Goal: Task Accomplishment & Management: Complete application form

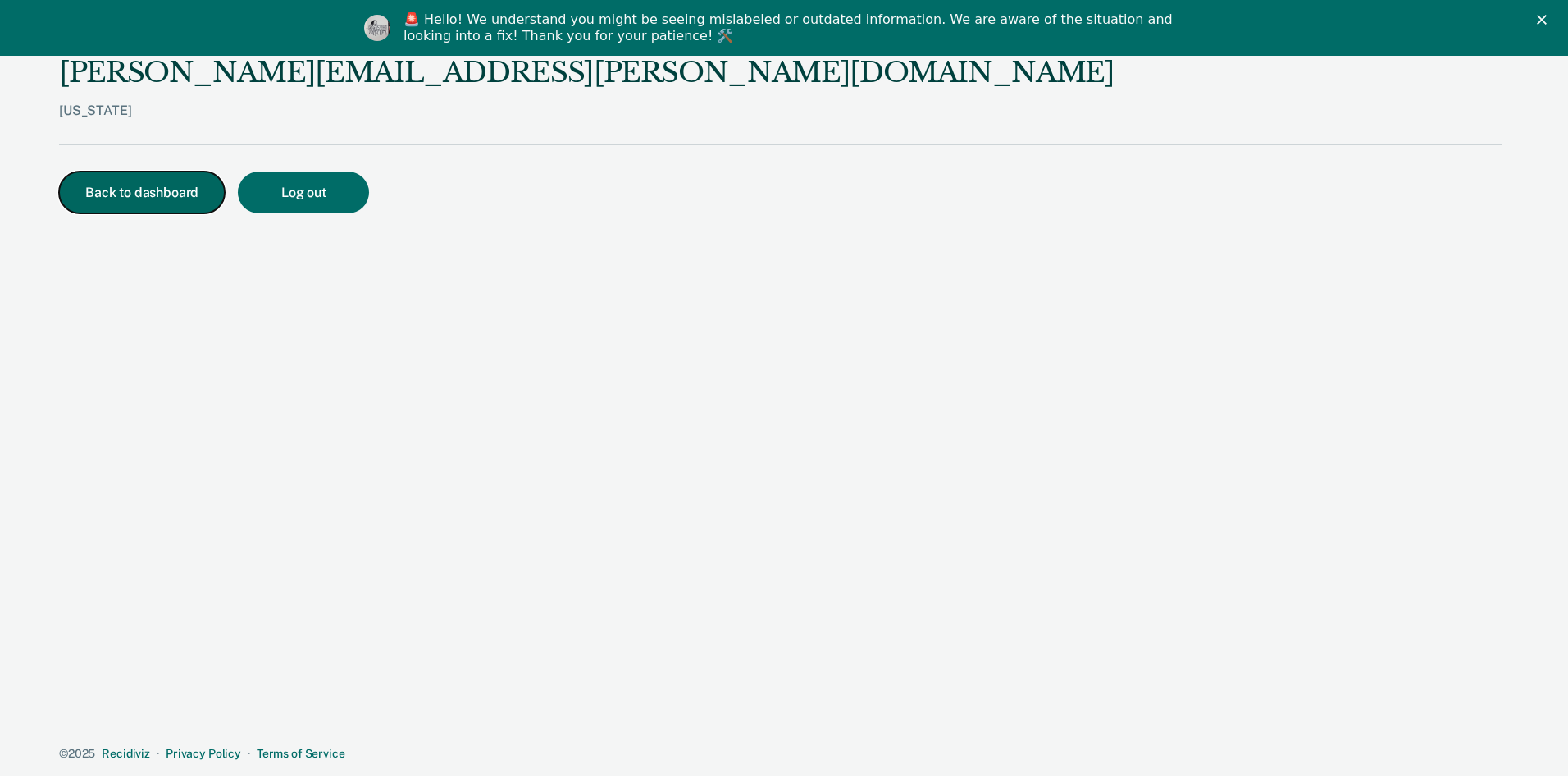
click at [136, 196] on button "Back to dashboard" at bounding box center [142, 193] width 166 height 42
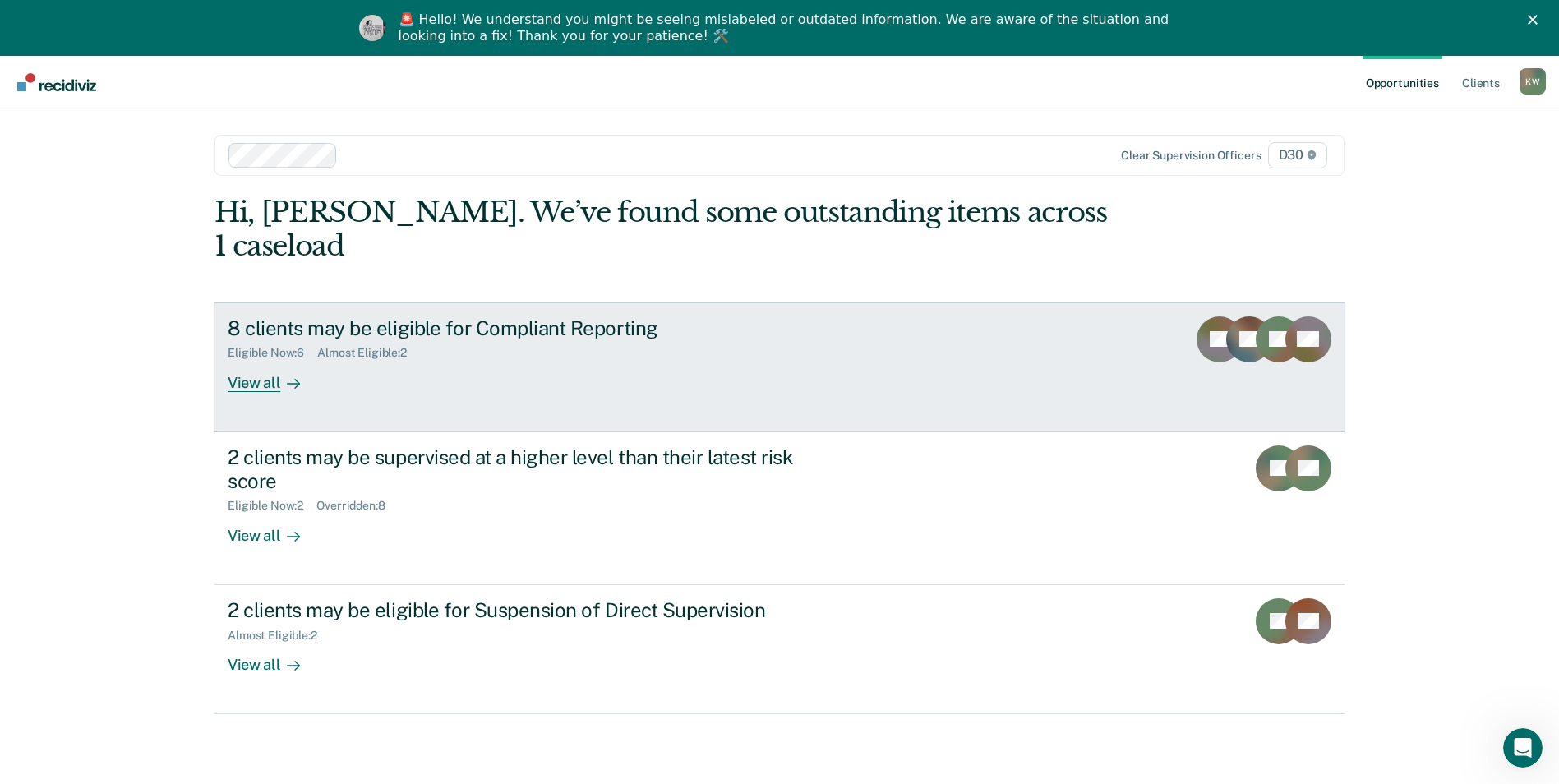
click at [256, 360] on div "View all" at bounding box center [274, 376] width 92 height 32
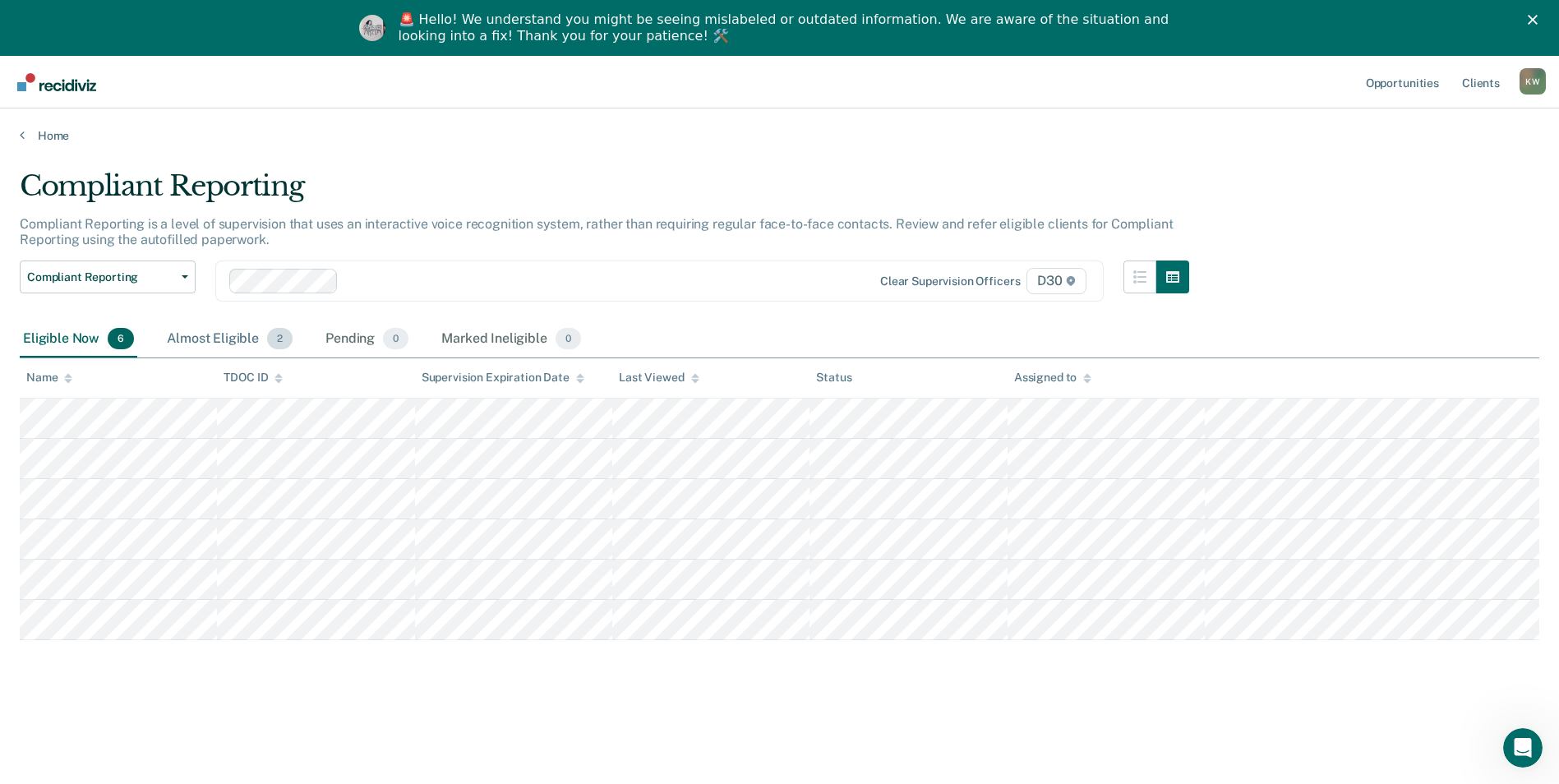
click at [230, 331] on div "Almost Eligible 2" at bounding box center [230, 339] width 132 height 36
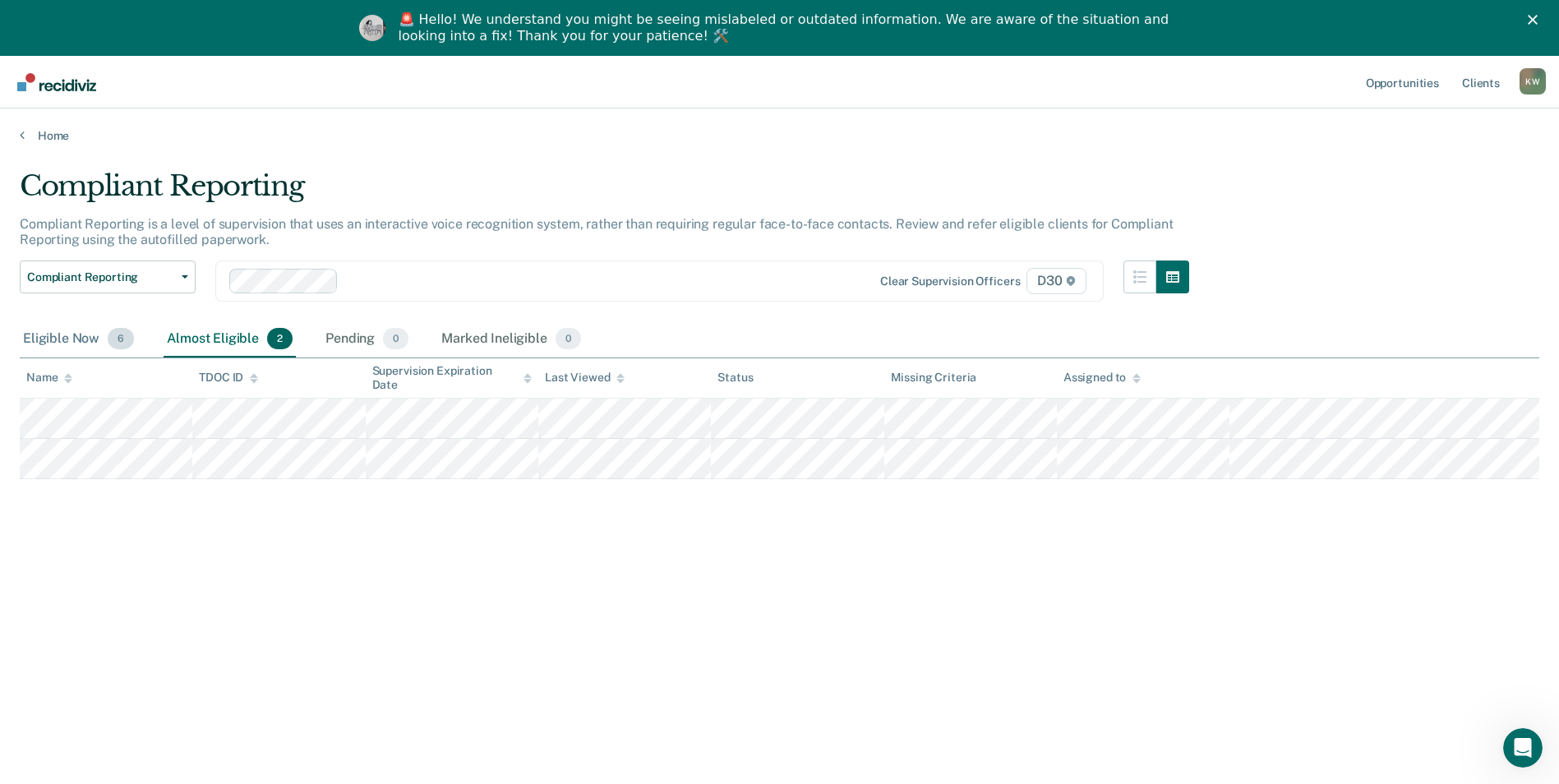
click at [49, 339] on div "Eligible Now 6" at bounding box center [79, 339] width 118 height 36
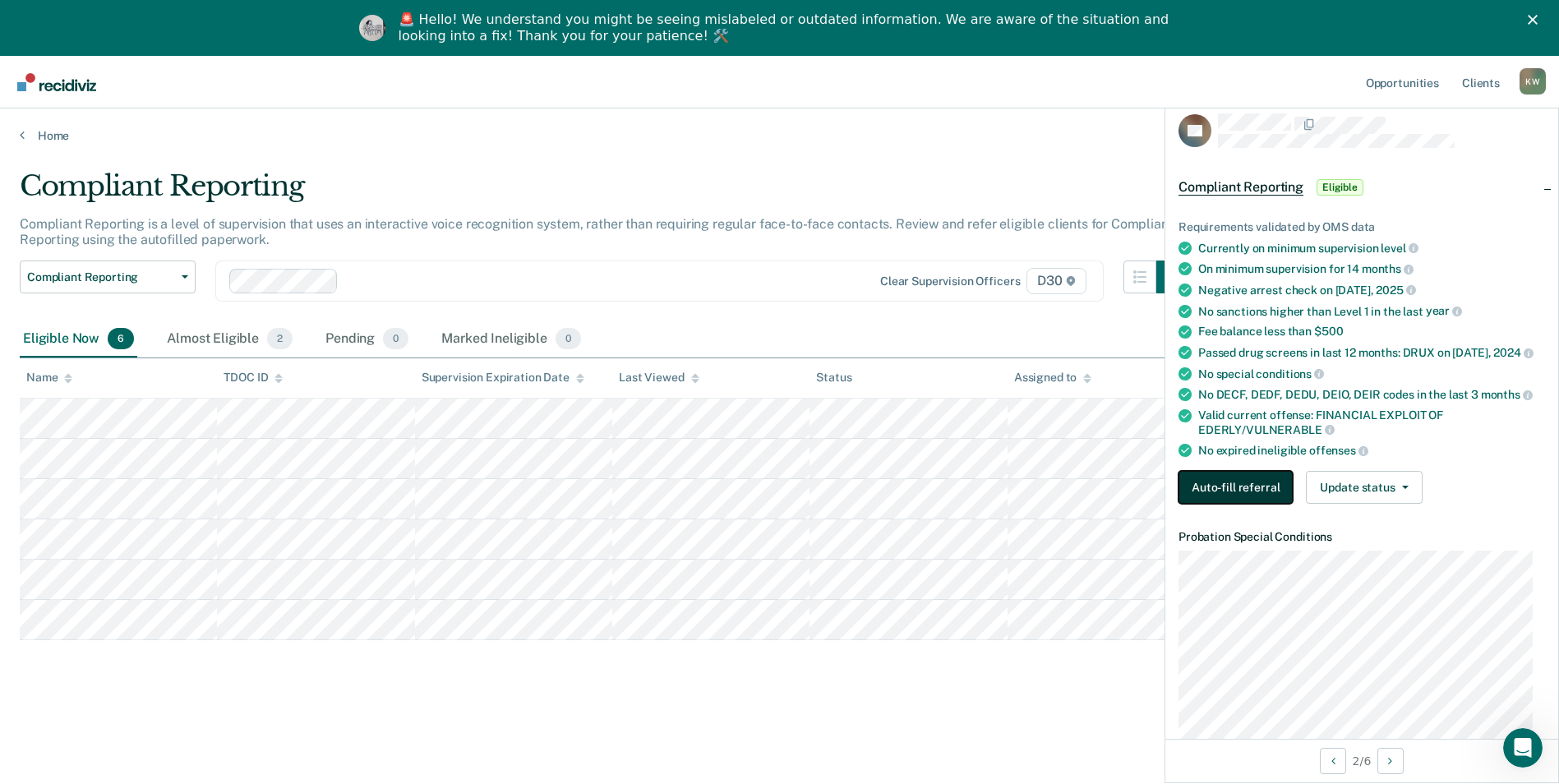
click at [1241, 478] on button "Auto-fill referral" at bounding box center [1236, 487] width 114 height 33
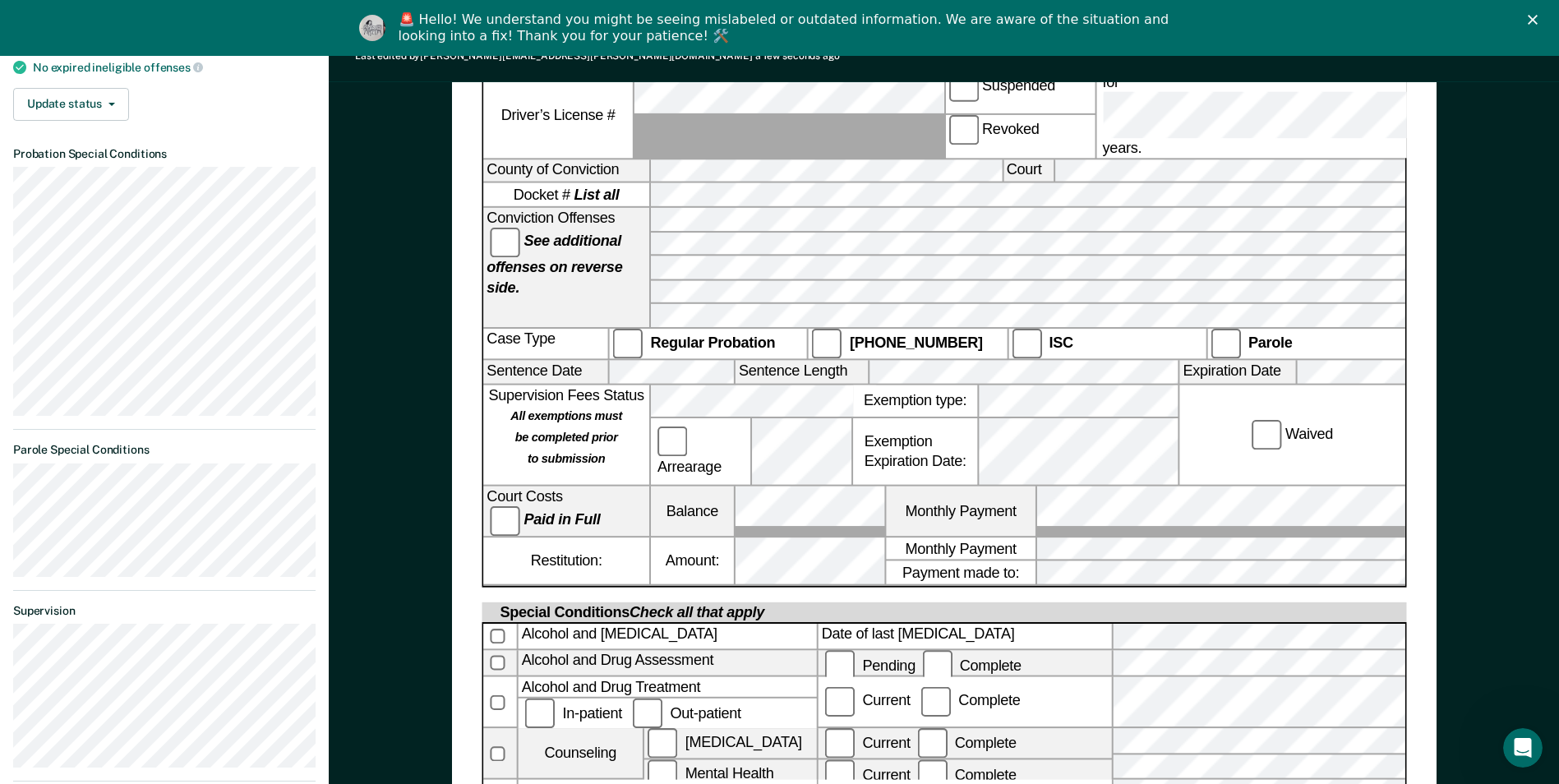
scroll to position [493, 0]
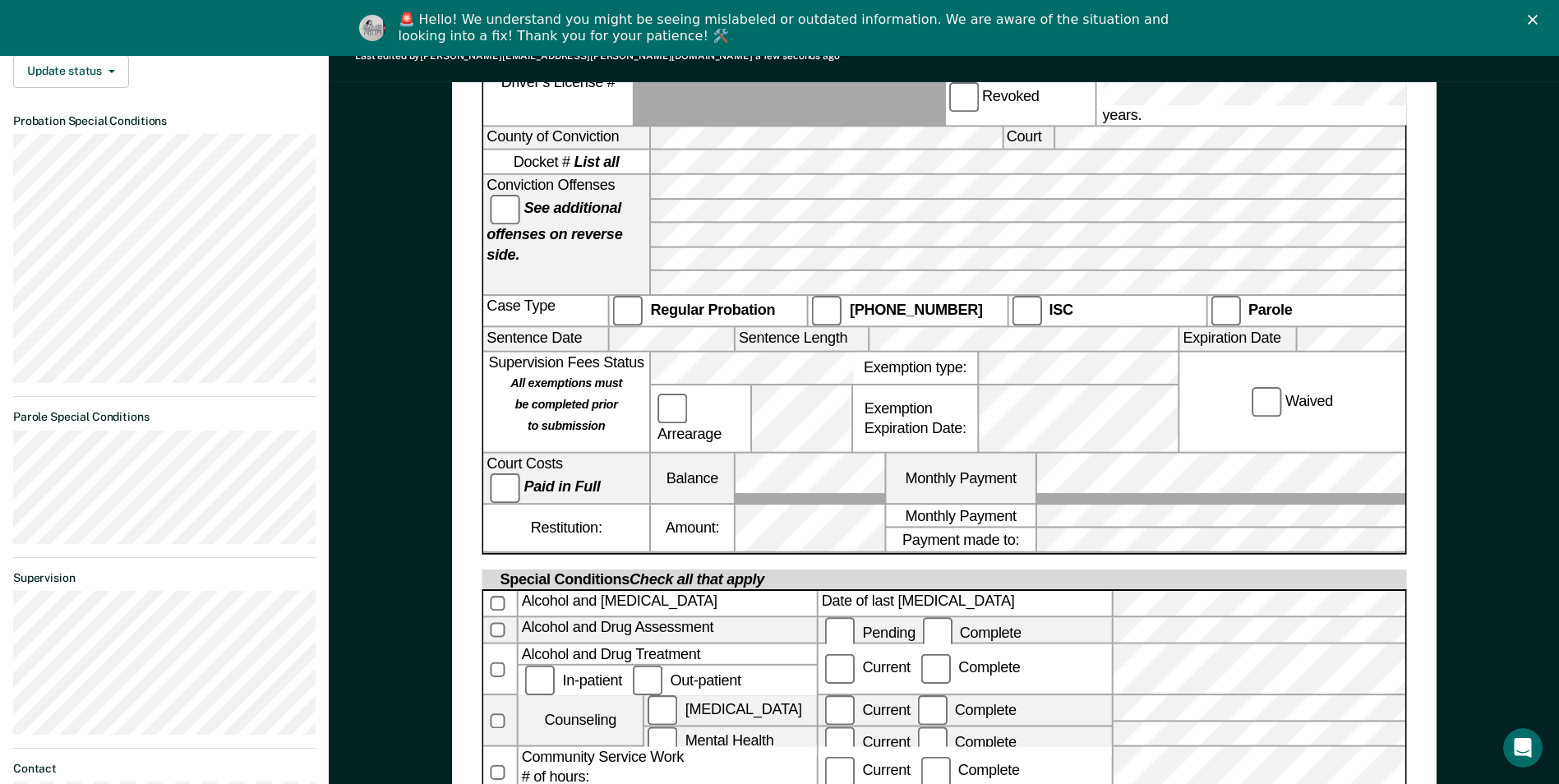
click at [1218, 352] on div "Waived" at bounding box center [1291, 401] width 225 height 99
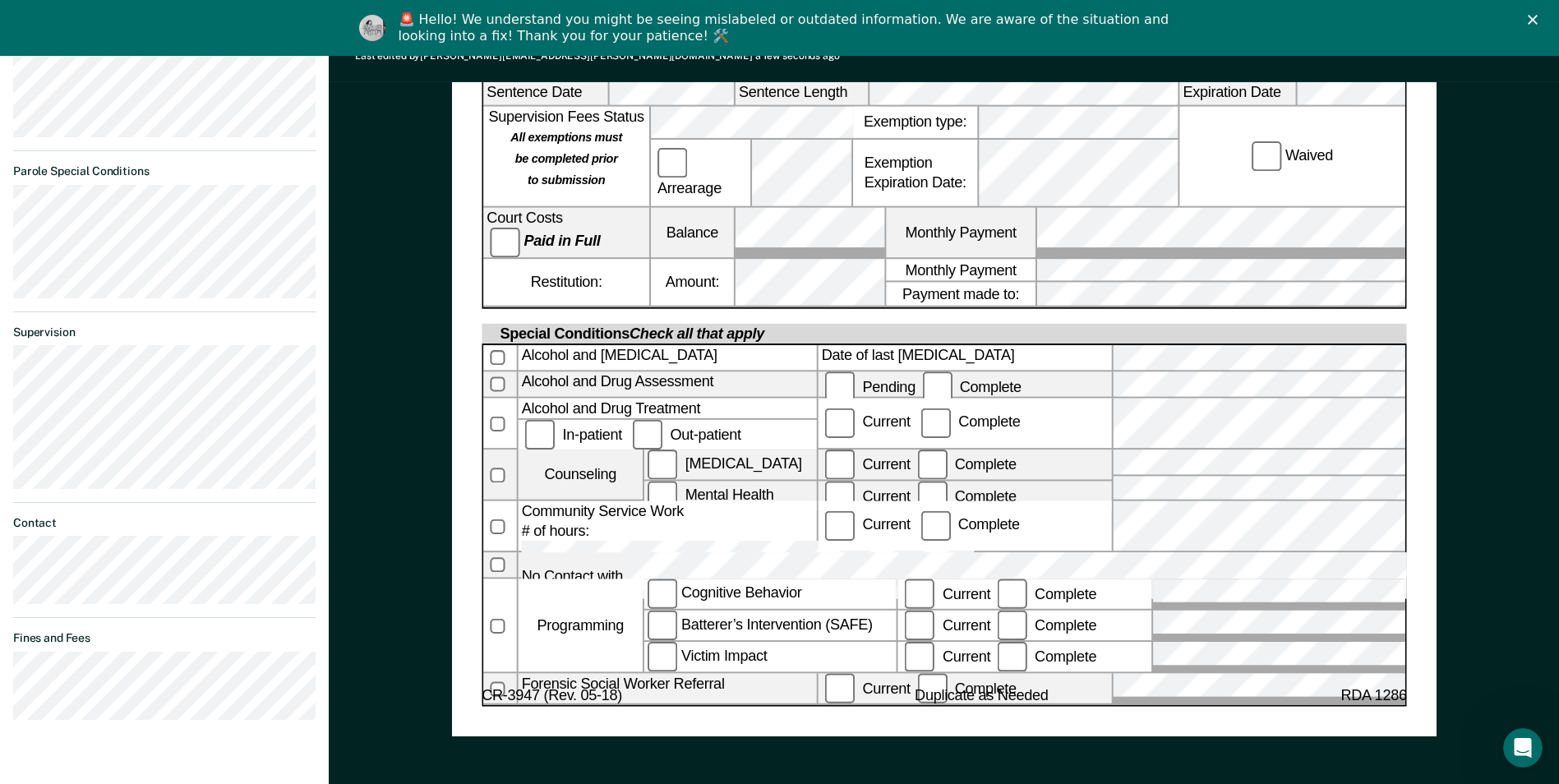
scroll to position [740, 0]
click at [410, 383] on div "[US_STATE] DEPARTMENT OF CORRECTION COMMUNITY SUPERVISION Telephone Reporting R…" at bounding box center [944, 141] width 1230 height 1446
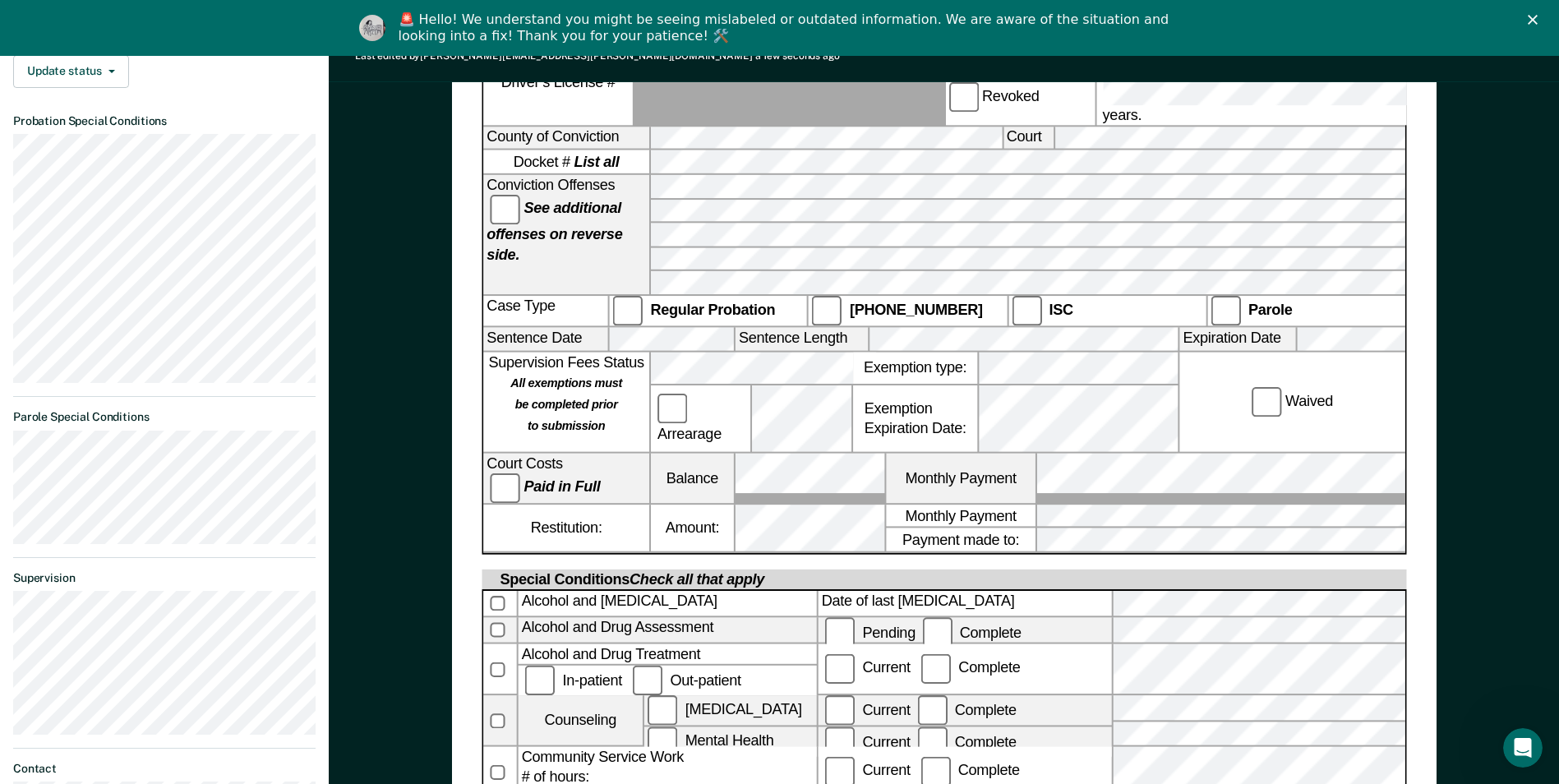
scroll to position [0, 62]
click at [1413, 392] on div "[US_STATE] DEPARTMENT OF CORRECTION COMMUNITY SUPERVISION Telephone Reporting R…" at bounding box center [944, 340] width 985 height 1283
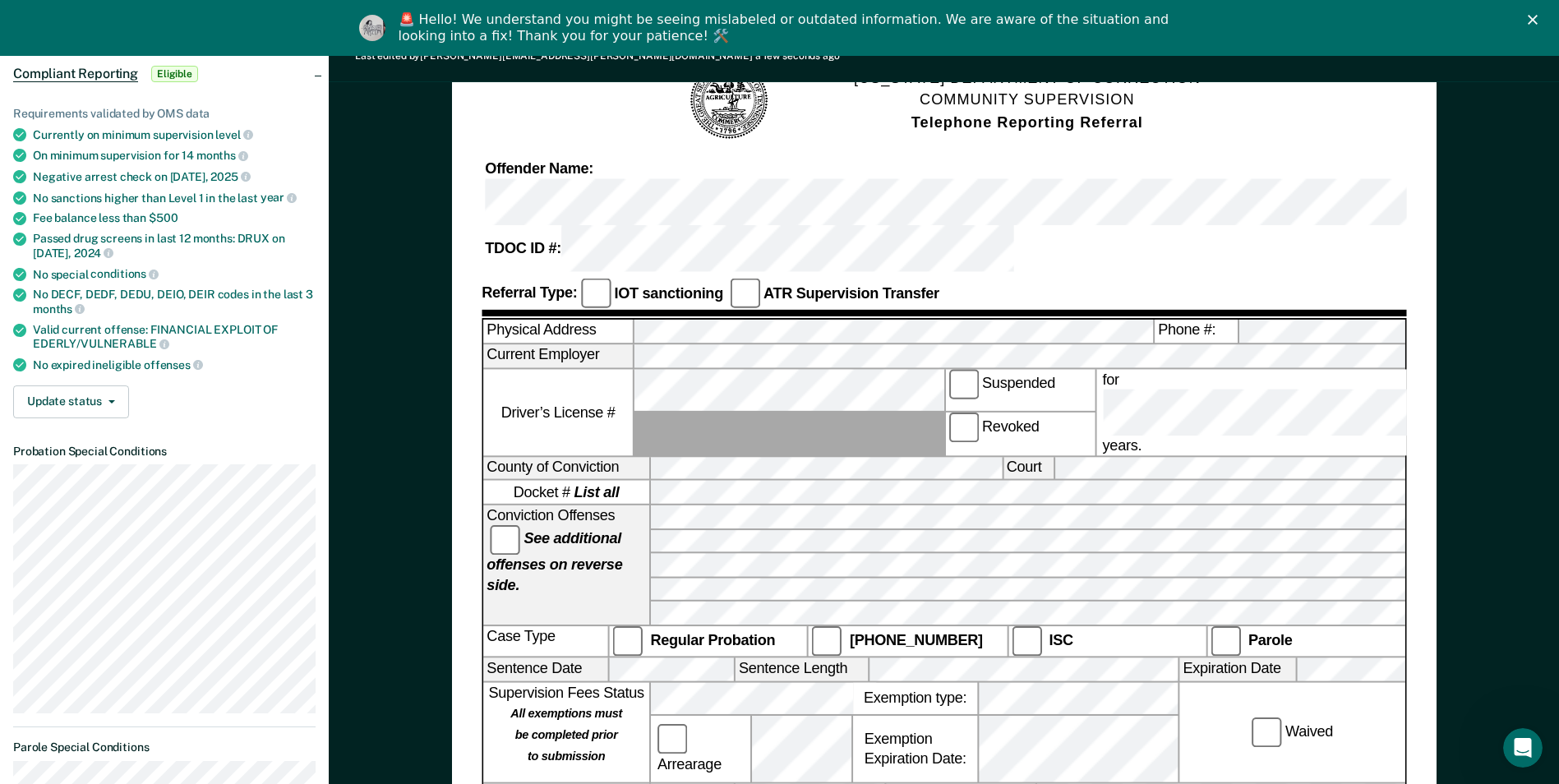
scroll to position [162, 0]
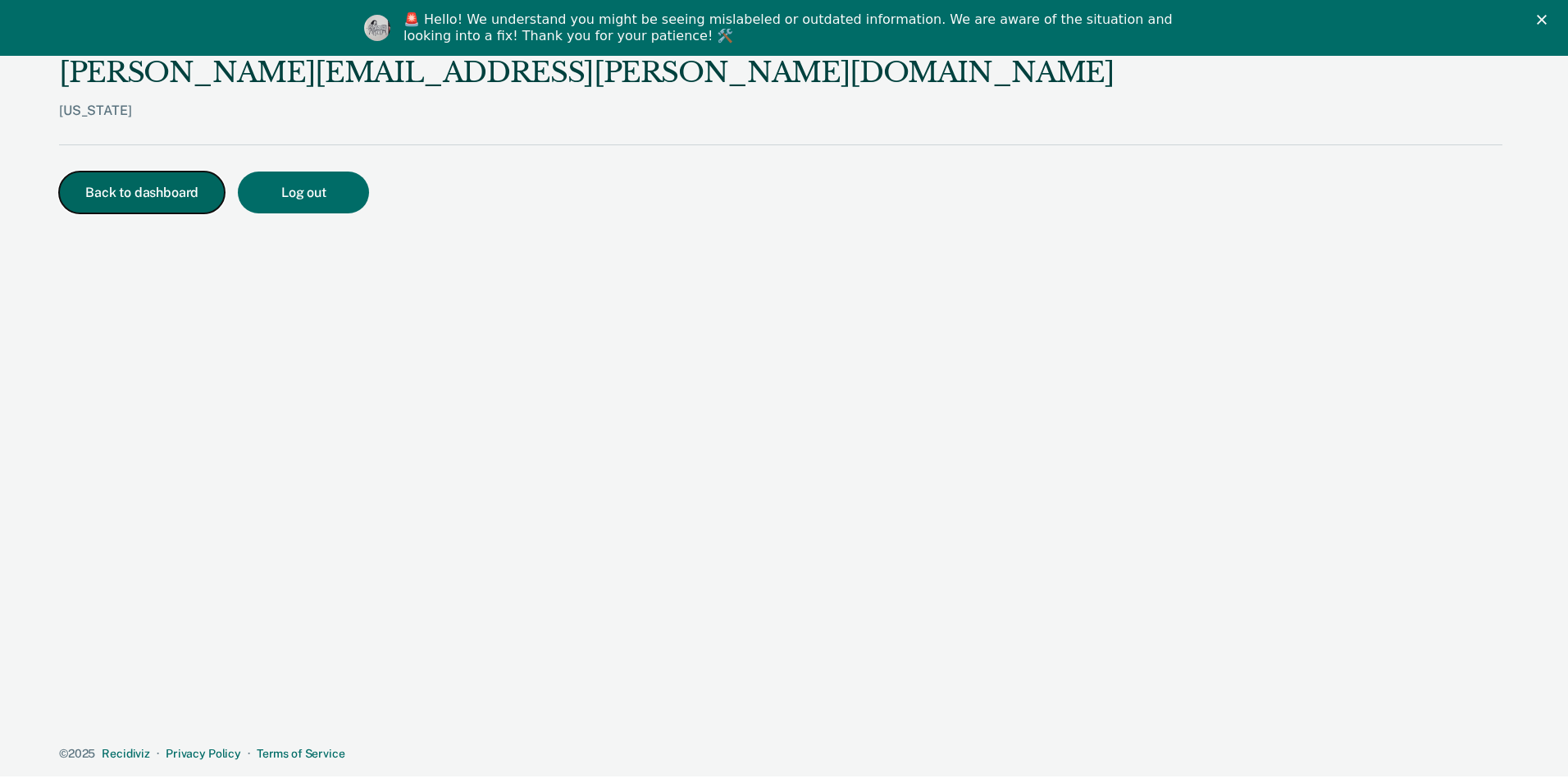
click at [105, 188] on button "Back to dashboard" at bounding box center [142, 193] width 166 height 42
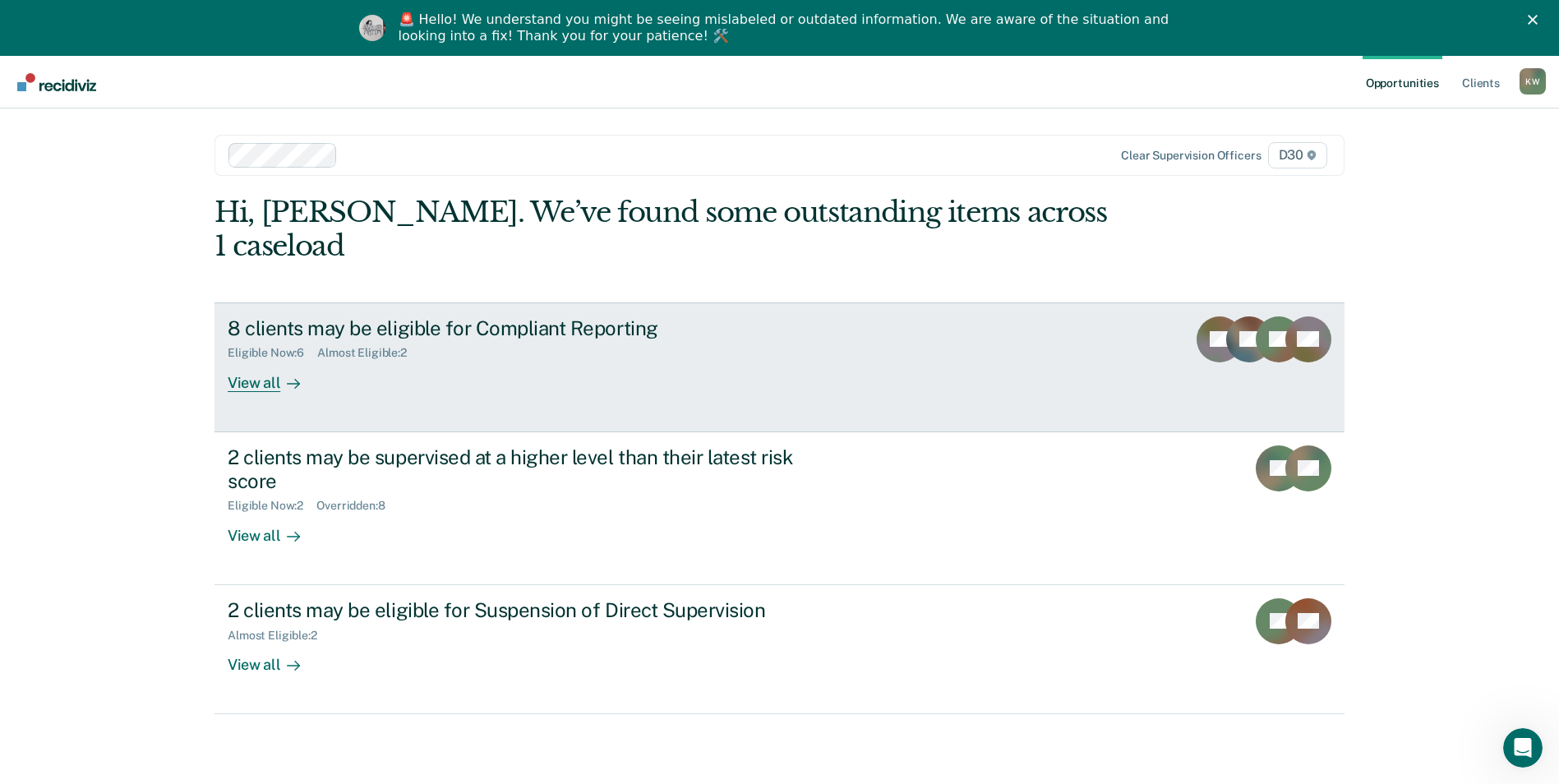
click at [286, 316] on div "8 clients may be eligible for Compliant Reporting" at bounding box center [516, 328] width 577 height 24
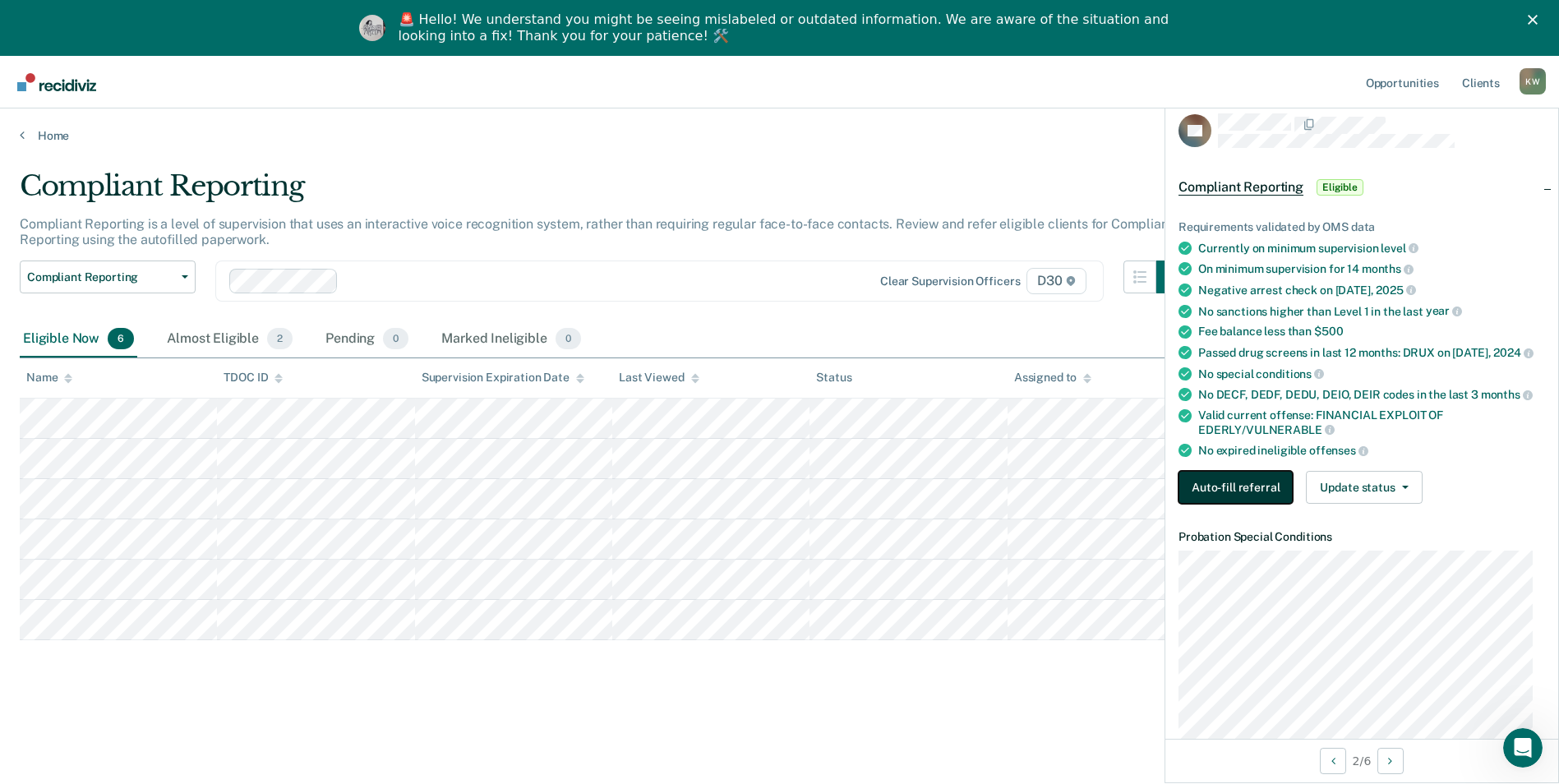
click at [1236, 477] on button "Auto-fill referral" at bounding box center [1236, 487] width 114 height 33
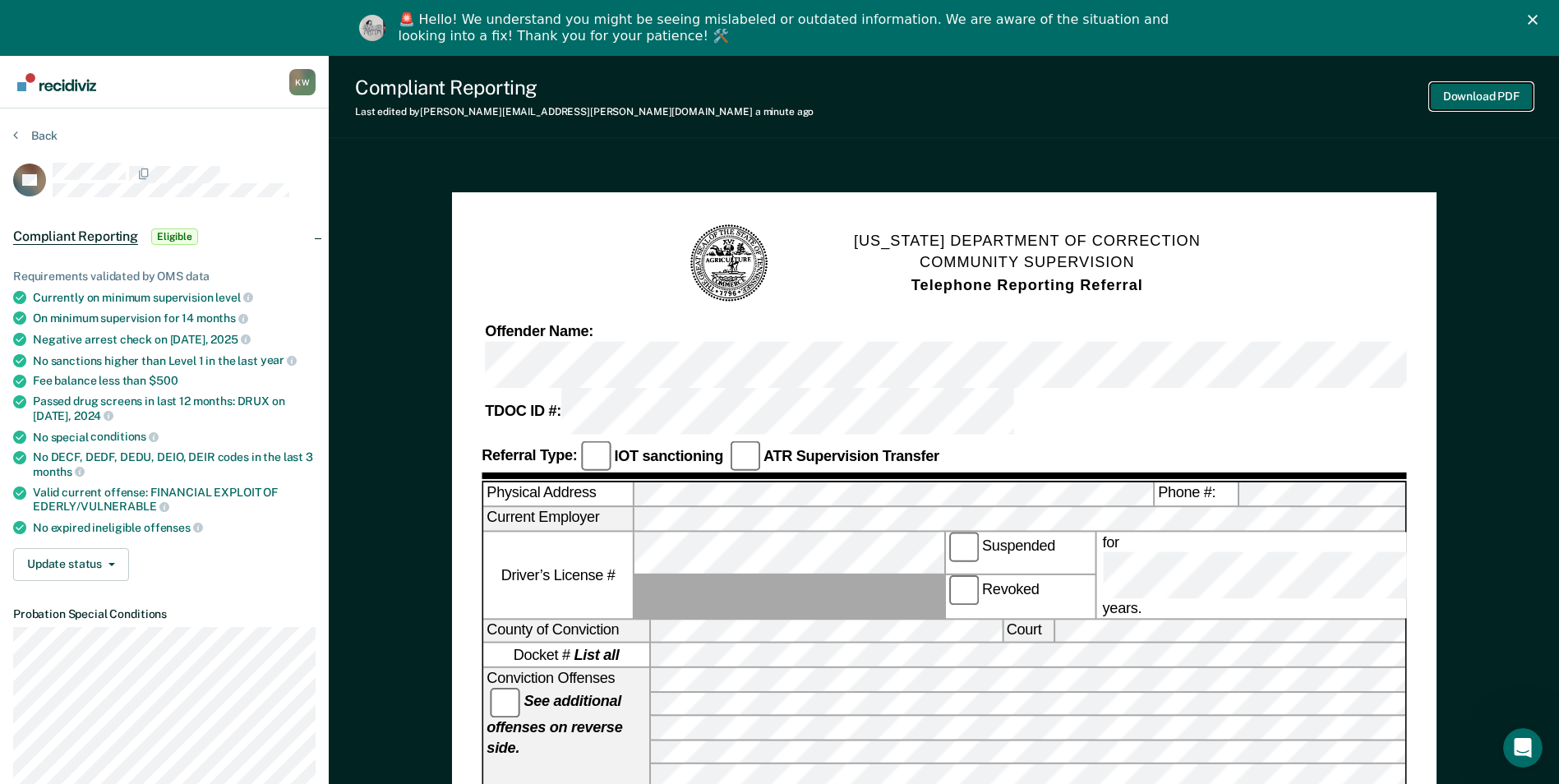
click at [1456, 95] on button "Download PDF" at bounding box center [1481, 96] width 103 height 27
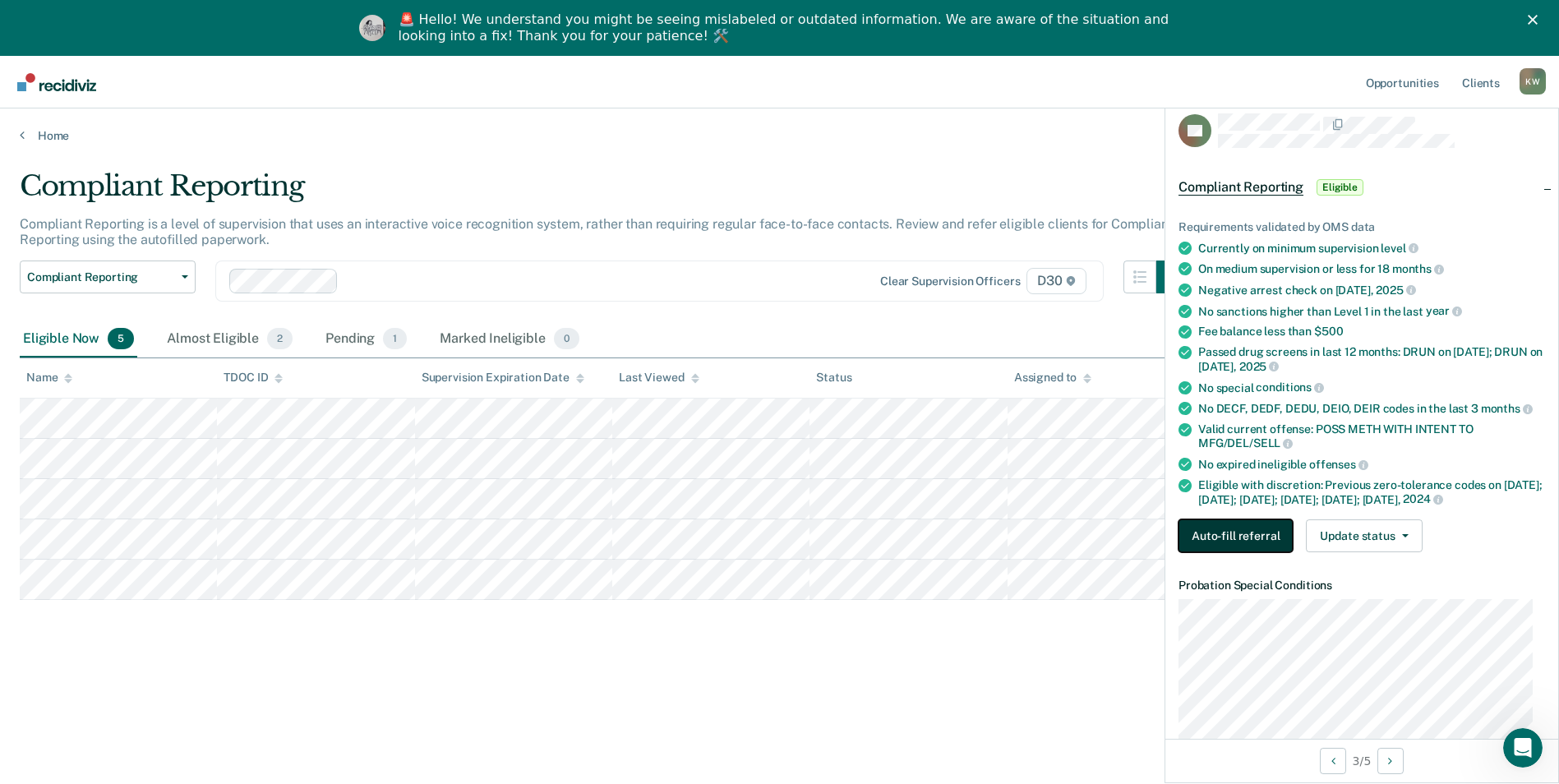
click at [1231, 540] on button "Auto-fill referral" at bounding box center [1236, 535] width 114 height 33
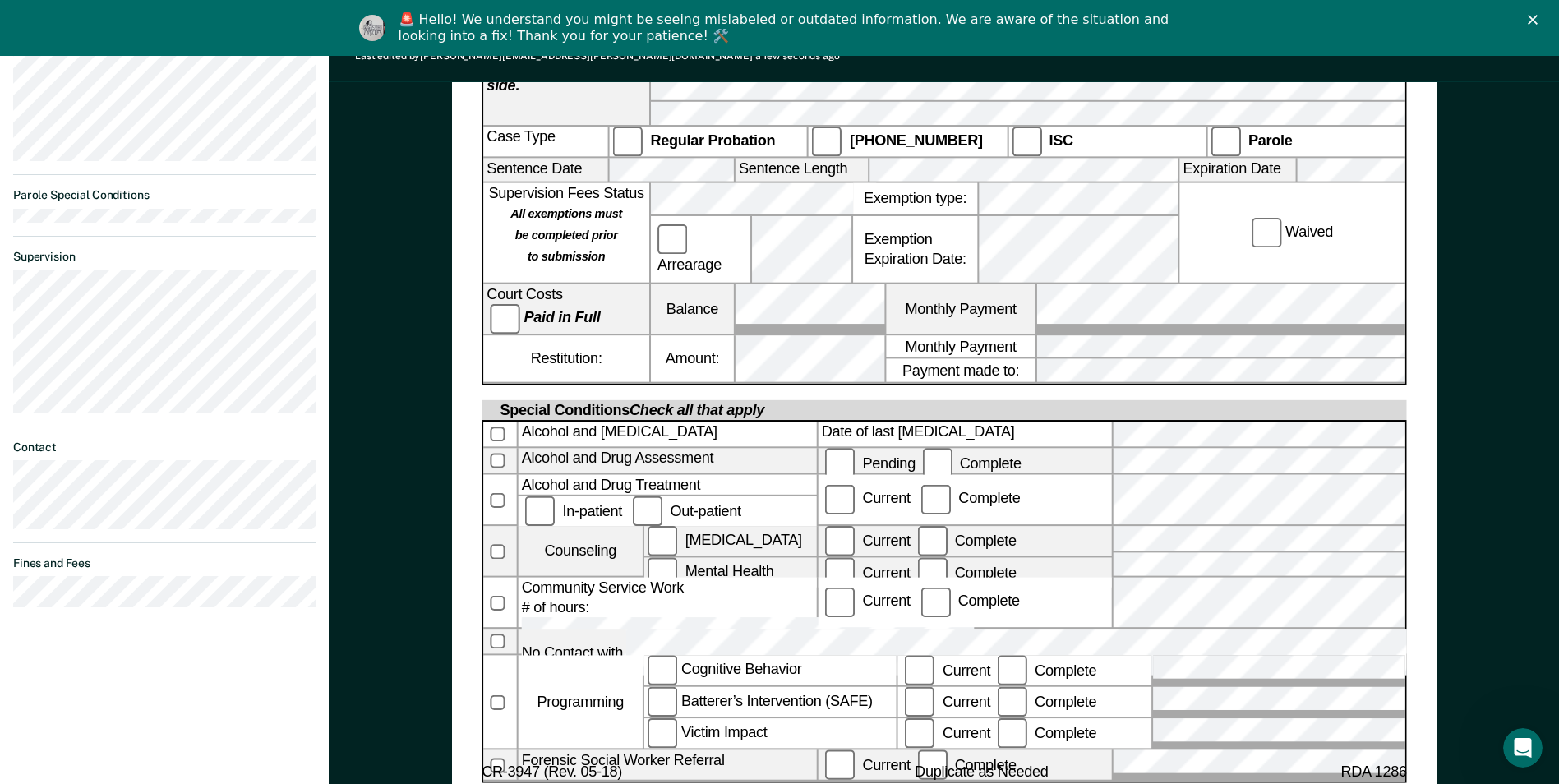
scroll to position [655, 0]
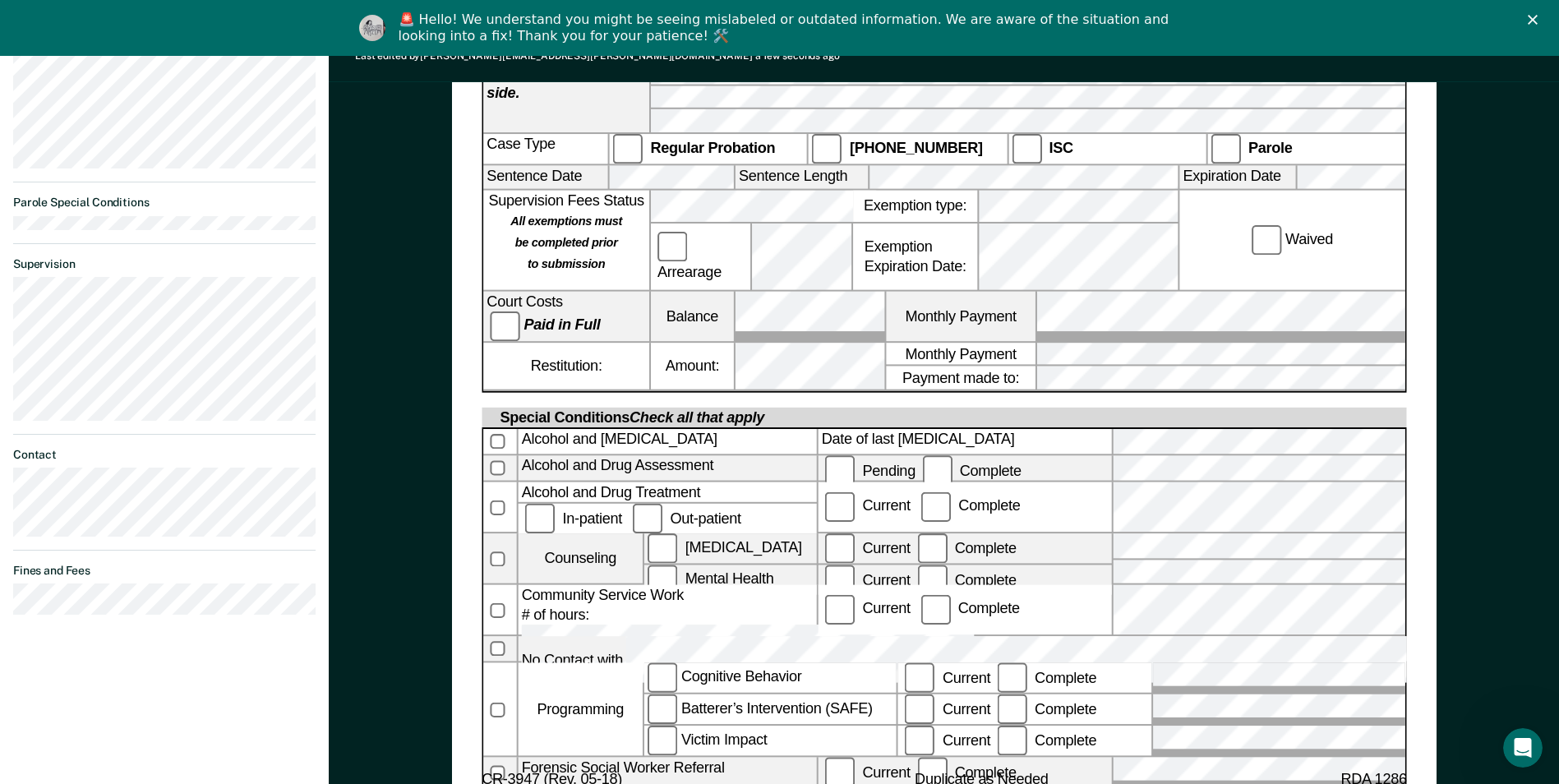
click at [490, 482] on label at bounding box center [499, 507] width 33 height 50
click at [917, 498] on label "Complete" at bounding box center [970, 506] width 106 height 16
click at [418, 348] on div "[US_STATE] DEPARTMENT OF CORRECTION COMMUNITY SUPERVISION Telephone Reporting R…" at bounding box center [944, 226] width 1230 height 1446
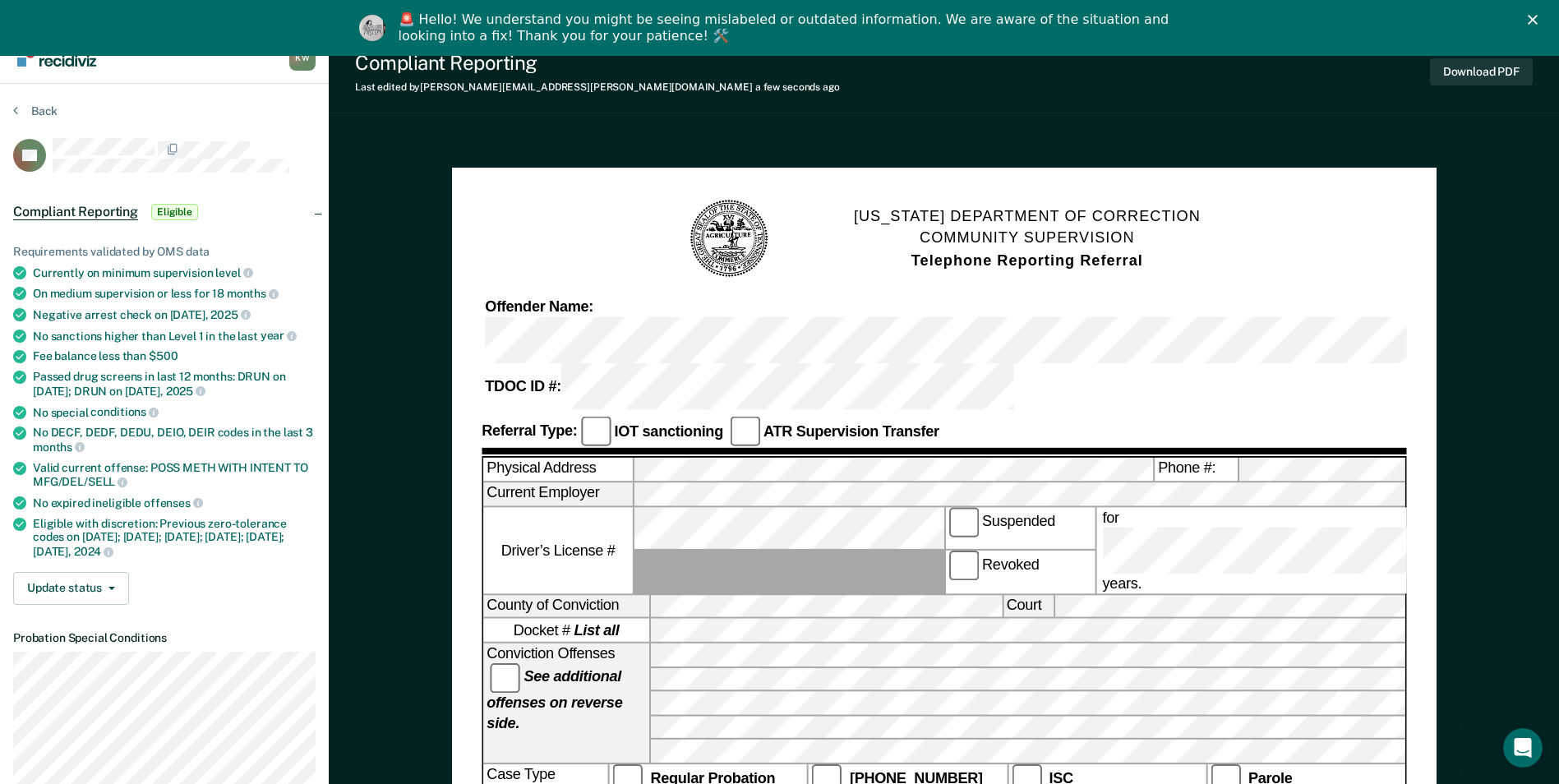
scroll to position [0, 0]
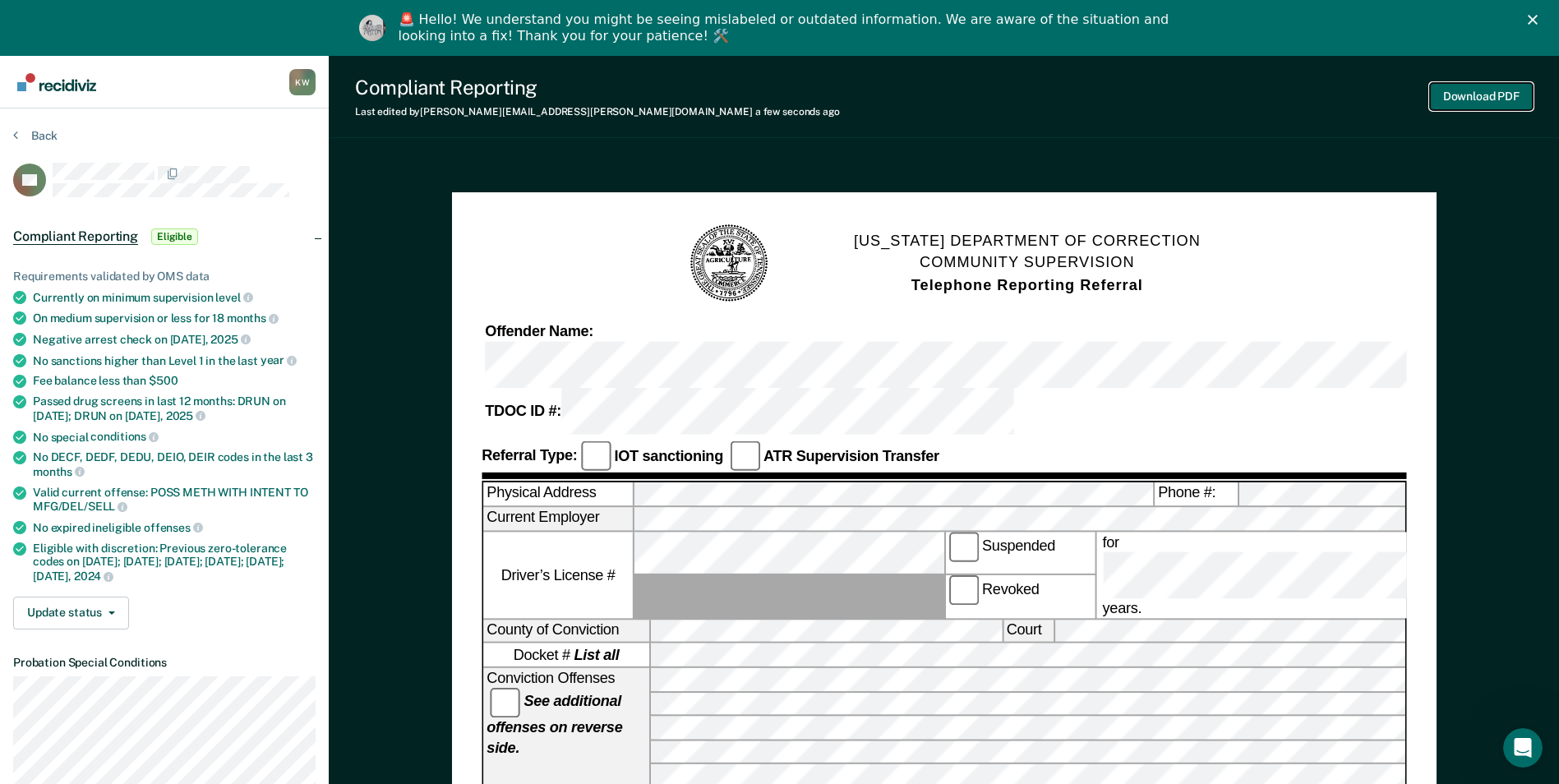
click at [1447, 103] on button "Download PDF" at bounding box center [1481, 96] width 103 height 27
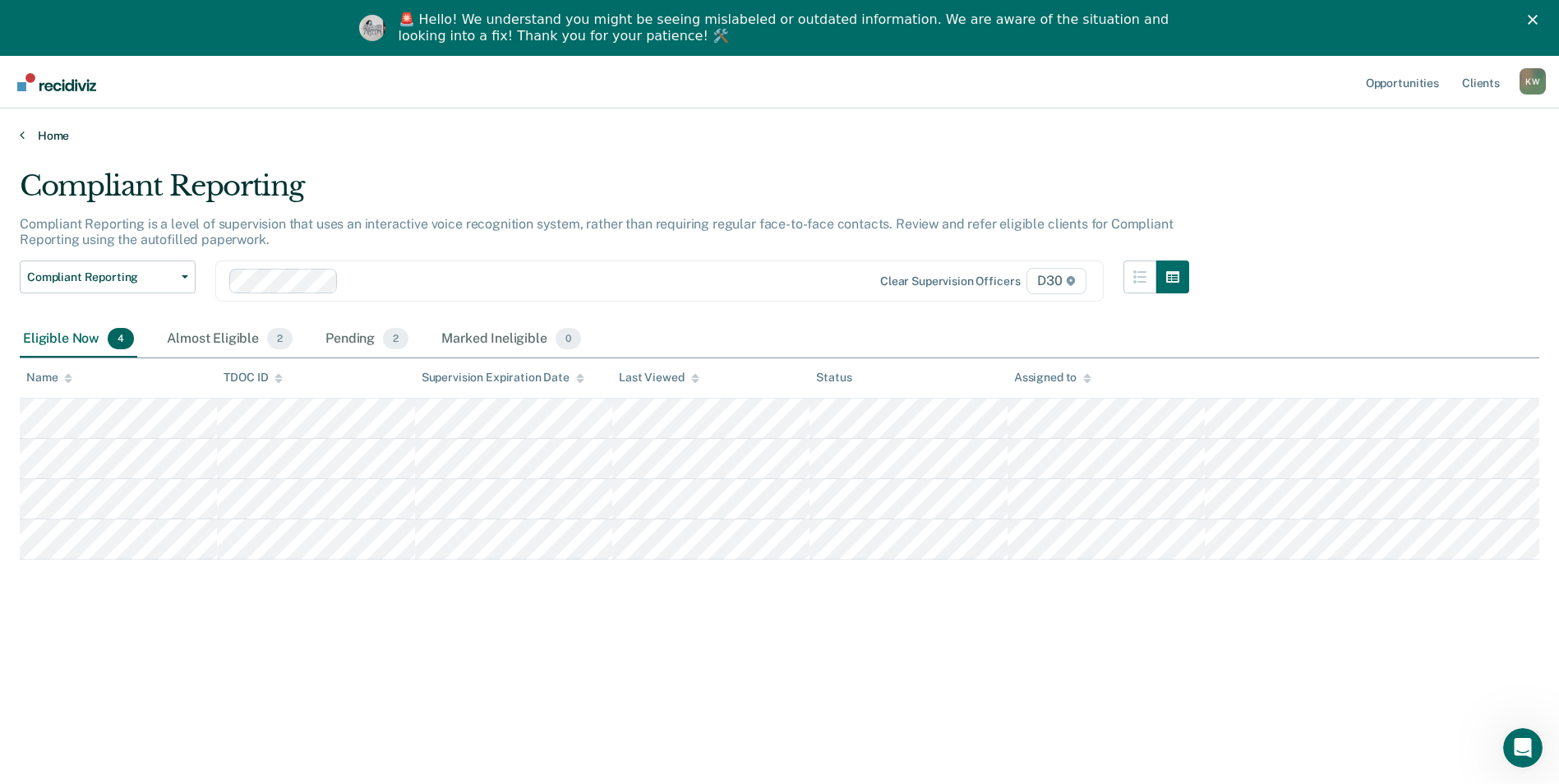
click at [49, 134] on link "Home" at bounding box center [780, 135] width 1520 height 15
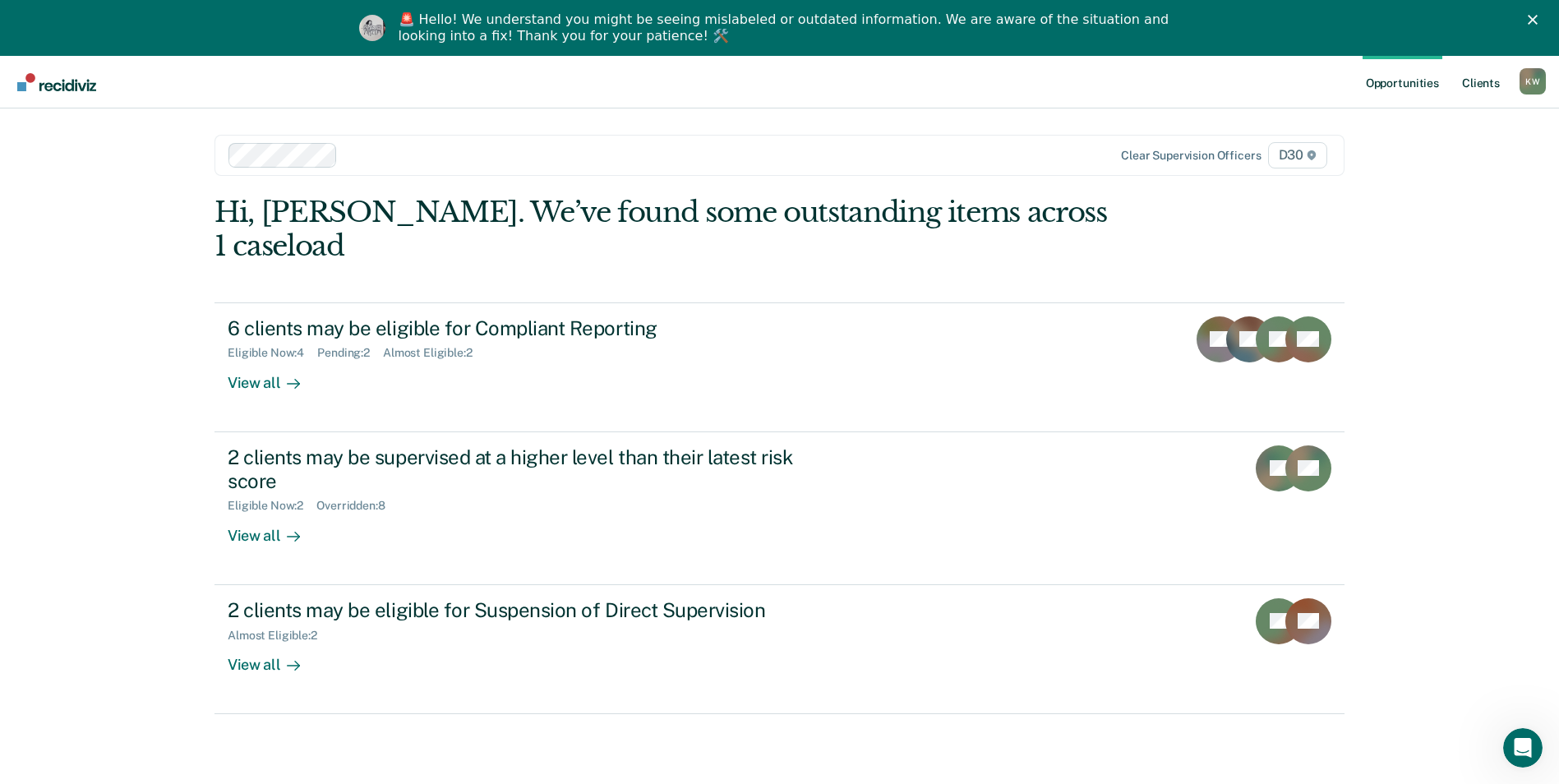
click at [1467, 83] on link "Client s" at bounding box center [1481, 82] width 44 height 53
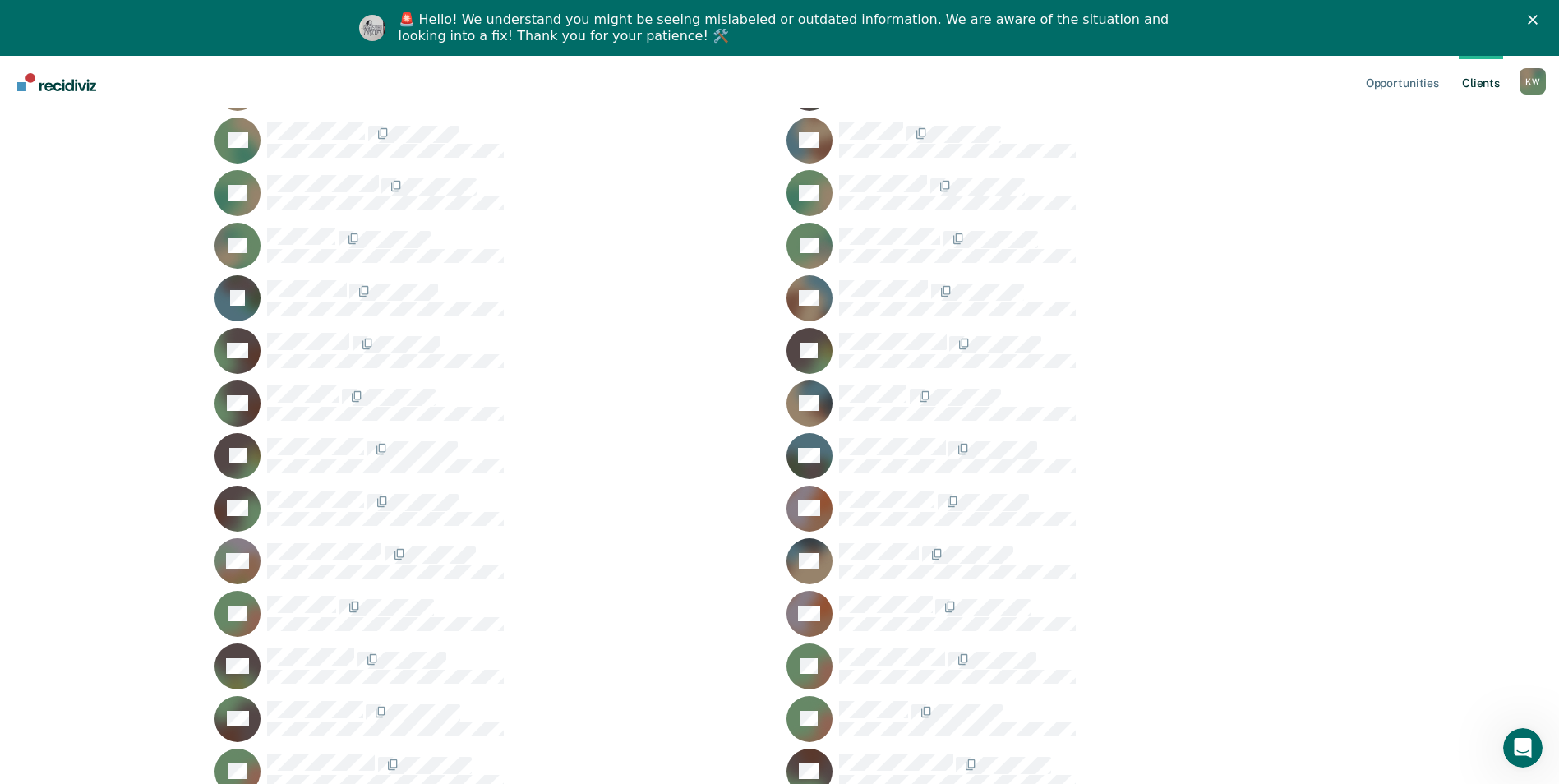
scroll to position [1233, 0]
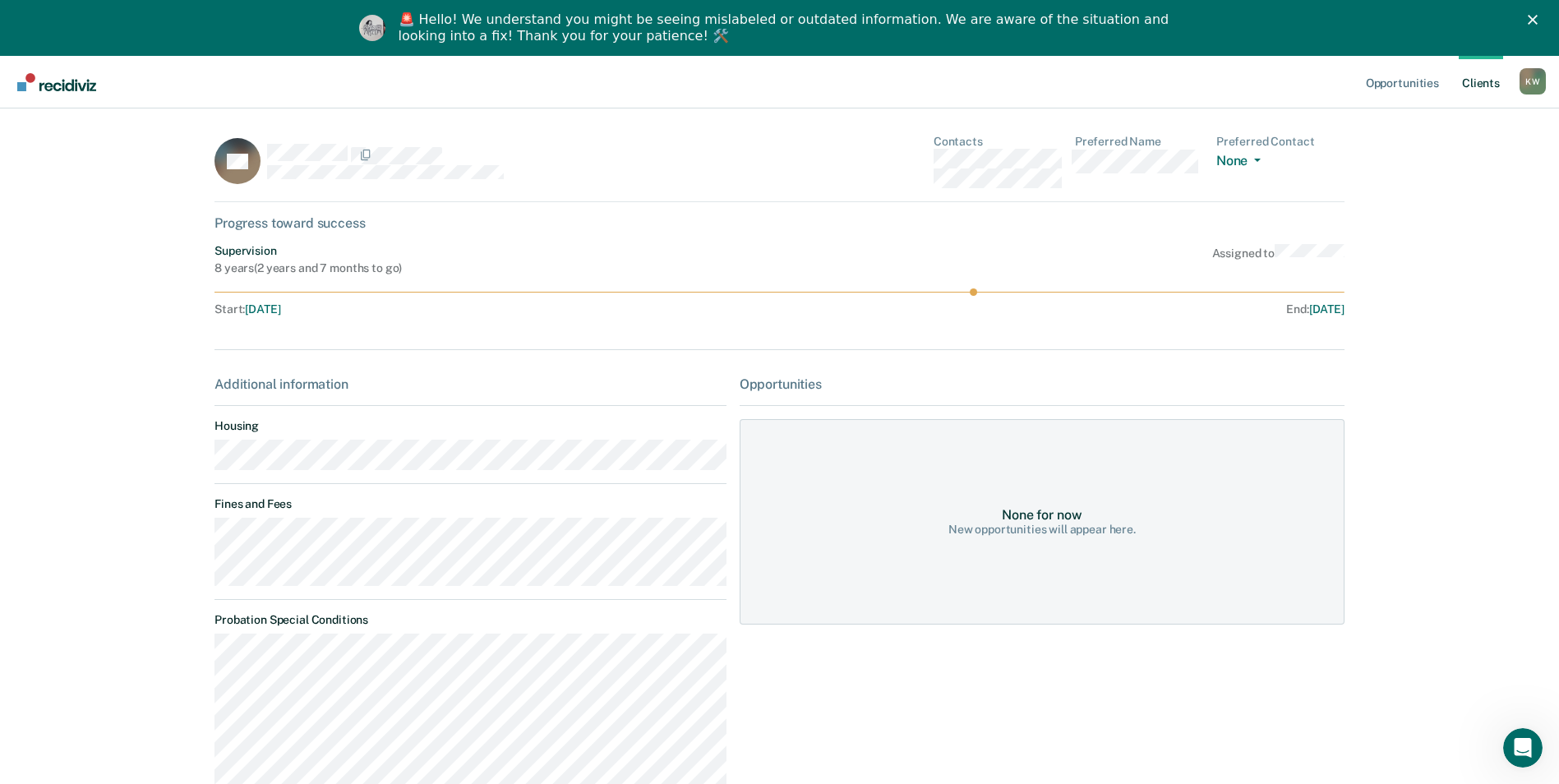
click at [611, 99] on nav "Opportunities Client s [PERSON_NAME] K W Profile How it works Log Out" at bounding box center [779, 82] width 1559 height 53
